Goal: Task Accomplishment & Management: Manage account settings

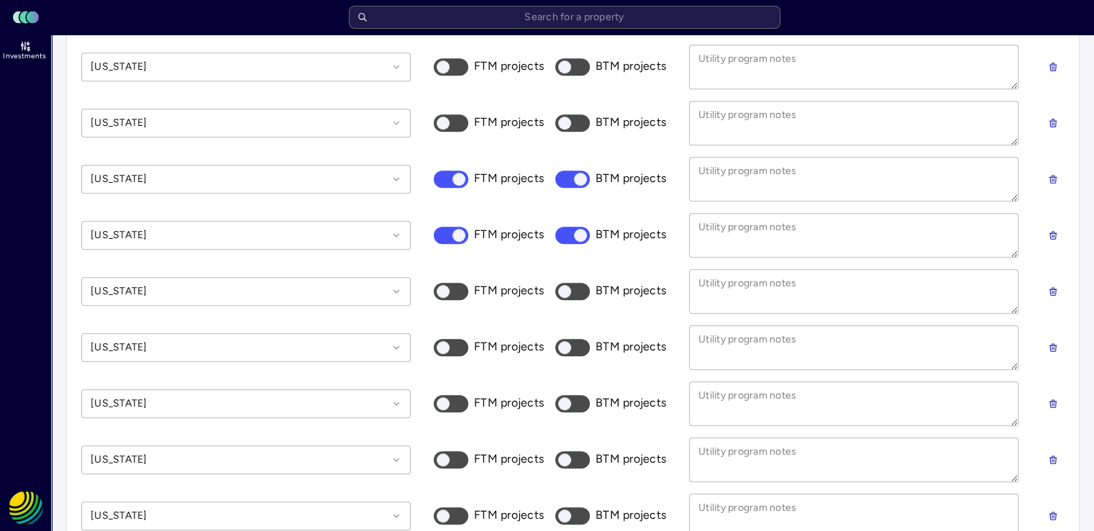
scroll to position [1014, 0]
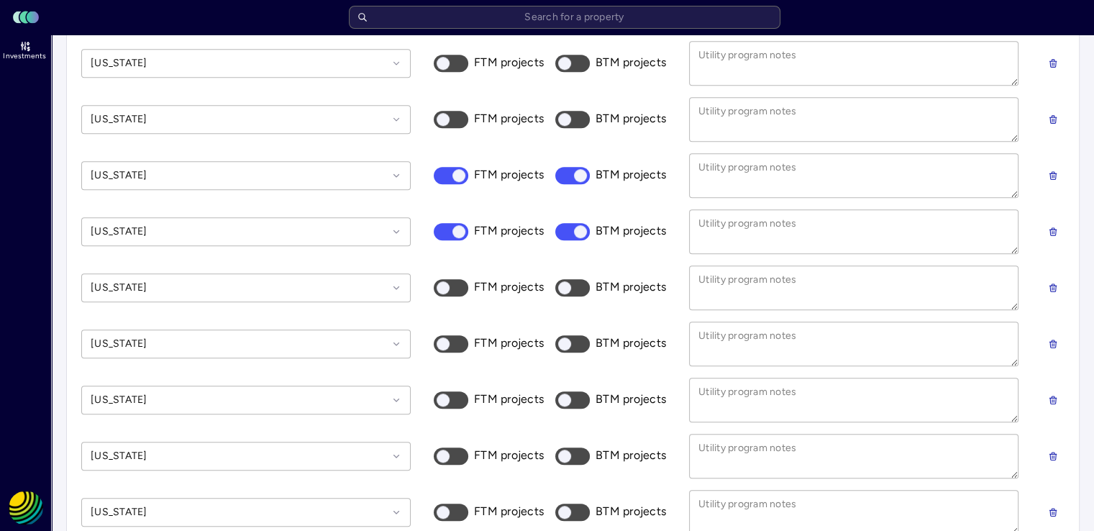
click at [455, 286] on button "FTM projects" at bounding box center [451, 287] width 35 height 17
checkbox input "true"
click at [582, 289] on button "BTM projects" at bounding box center [572, 287] width 35 height 17
checkbox input "true"
click at [461, 507] on button "FTM projects" at bounding box center [451, 511] width 35 height 17
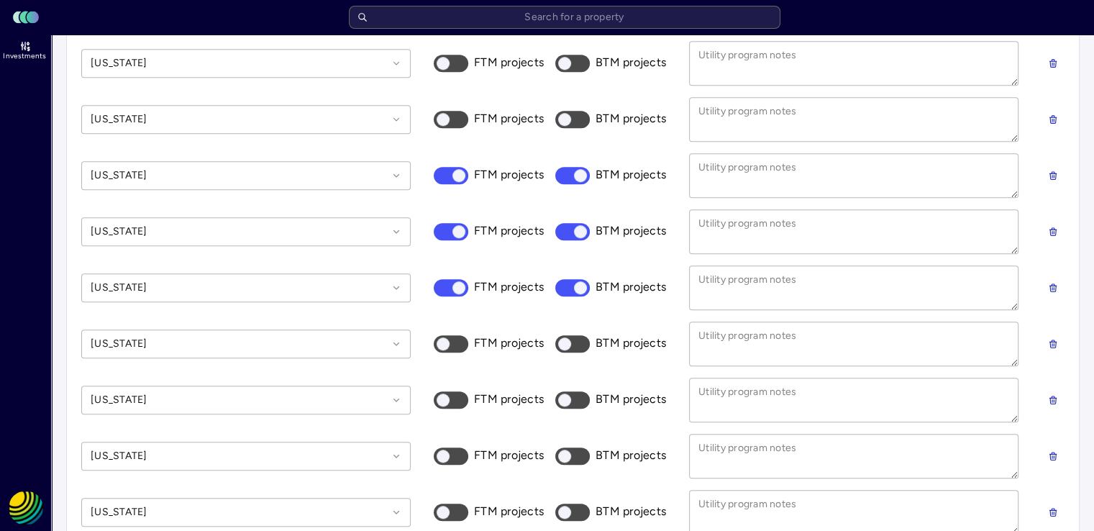
checkbox input "true"
click at [590, 505] on label "BTM projects" at bounding box center [628, 511] width 76 height 17
click at [590, 505] on button "BTM projects" at bounding box center [572, 511] width 35 height 17
checkbox input "true"
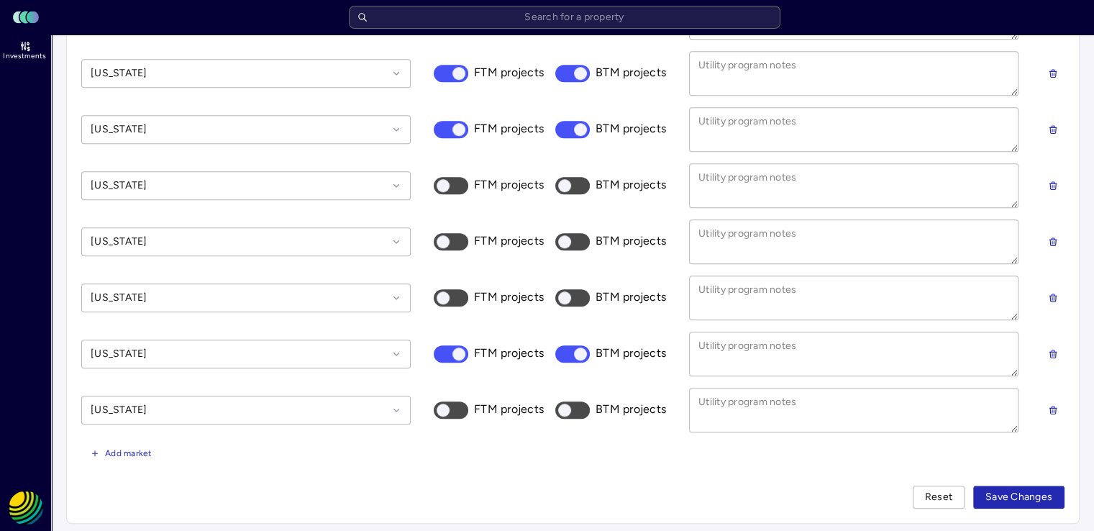
click at [457, 403] on button "FTM projects" at bounding box center [451, 409] width 35 height 17
checkbox input "true"
click at [582, 403] on button "BTM projects" at bounding box center [572, 409] width 35 height 17
checkbox input "true"
click at [1013, 497] on span "Save Changes" at bounding box center [1018, 497] width 67 height 16
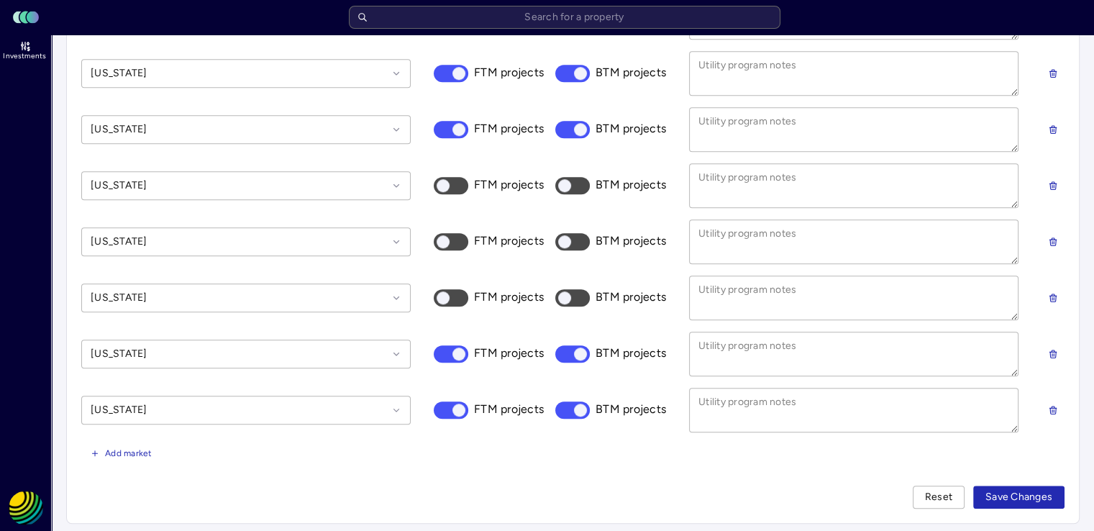
type textarea "x"
